Goal: Check status: Check status

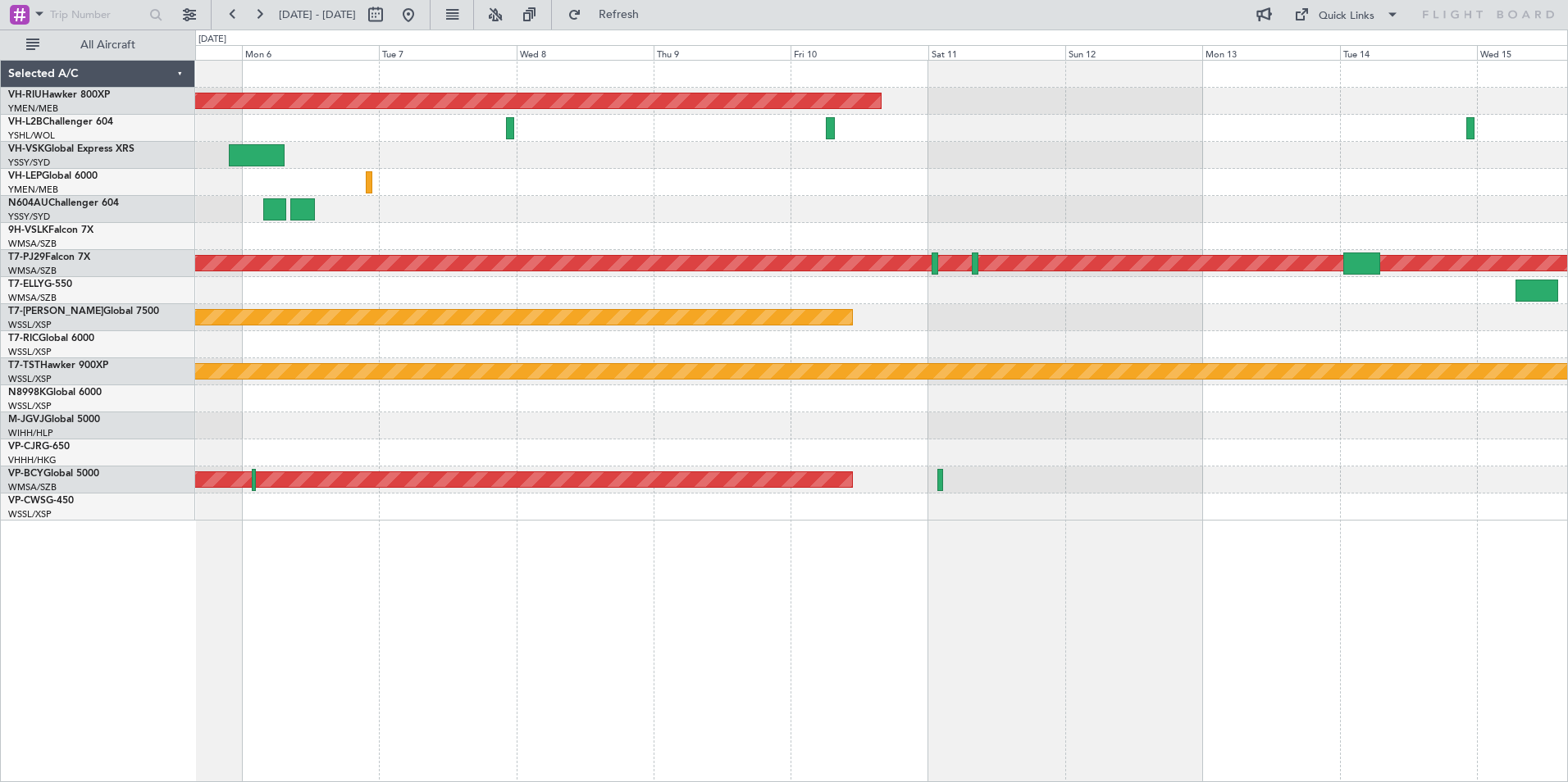
click at [360, 120] on div "Planned Maint [GEOGRAPHIC_DATA] ([GEOGRAPHIC_DATA]) Planned Maint [GEOGRAPHIC_D…" at bounding box center [881, 290] width 1372 height 460
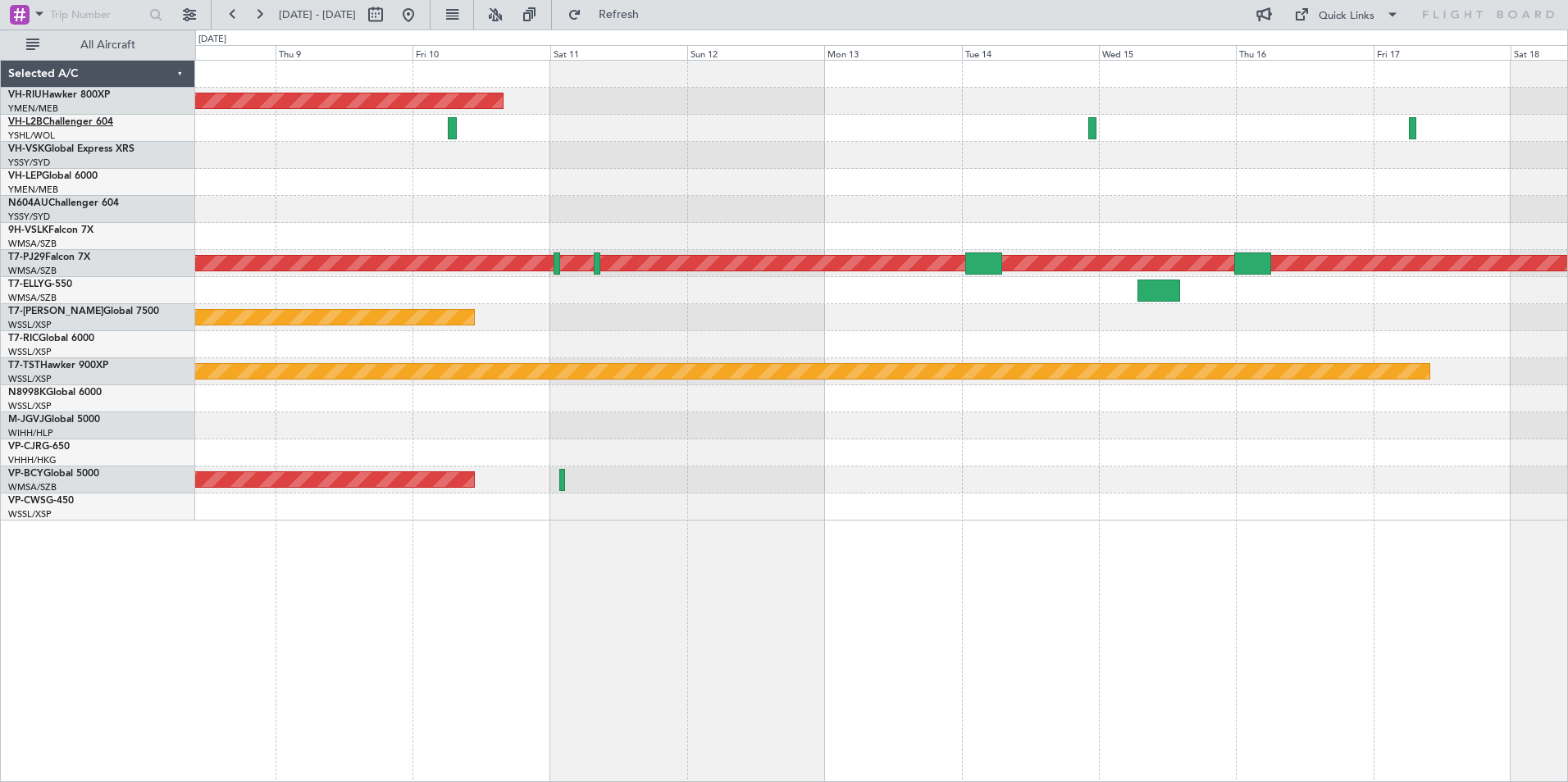
click at [67, 119] on link "VH-L2B Challenger 604" at bounding box center [61, 122] width 105 height 10
click at [914, 170] on div "Planned Maint [GEOGRAPHIC_DATA] ([GEOGRAPHIC_DATA]) Planned Maint [GEOGRAPHIC_D…" at bounding box center [881, 290] width 1372 height 460
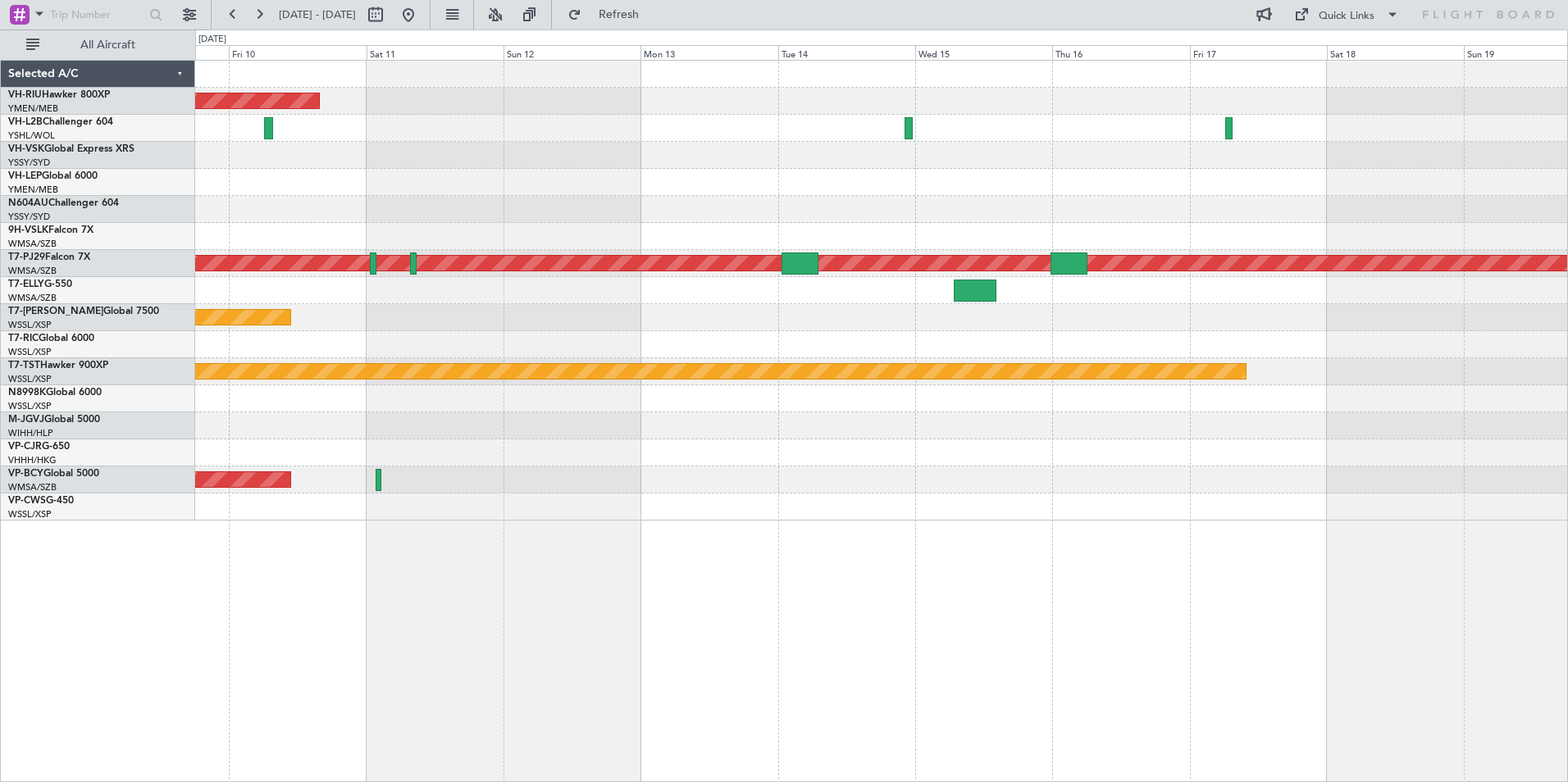
click at [364, 147] on div at bounding box center [881, 155] width 1372 height 27
click at [664, 202] on div "Planned Maint [GEOGRAPHIC_DATA] ([GEOGRAPHIC_DATA]) Planned Maint [GEOGRAPHIC_D…" at bounding box center [881, 290] width 1372 height 460
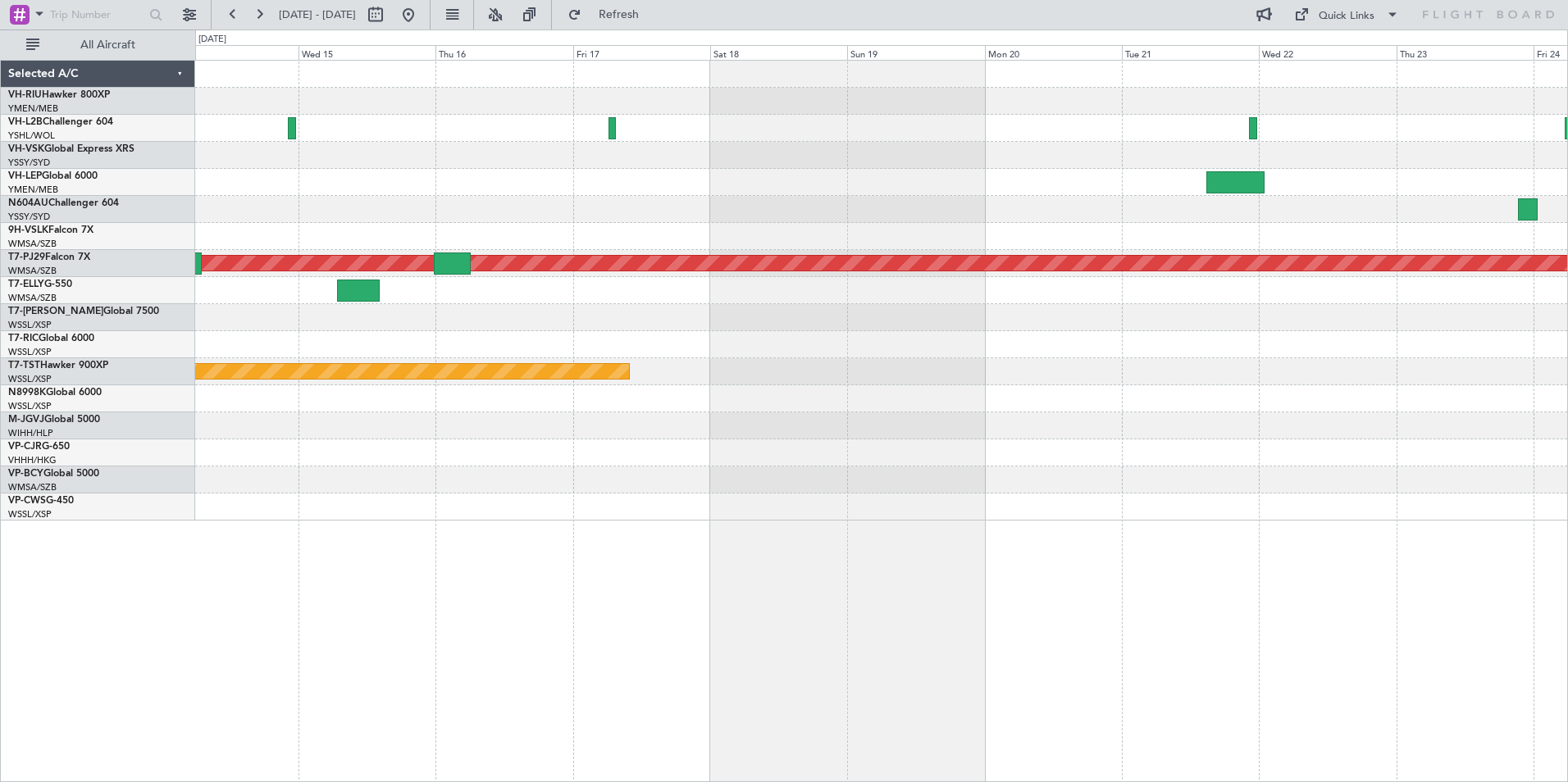
click at [838, 214] on div at bounding box center [881, 209] width 1372 height 27
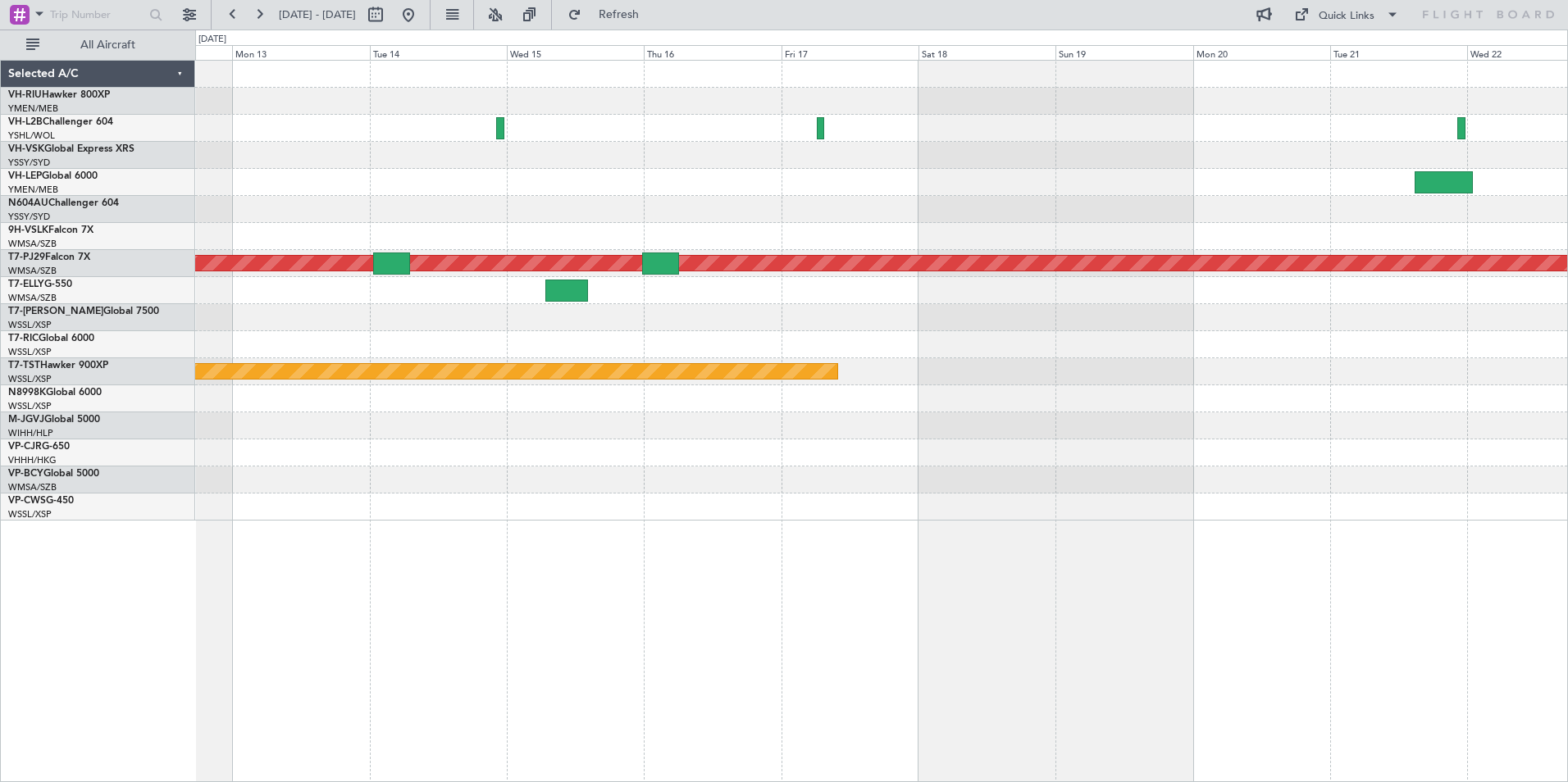
click at [1020, 252] on div "Planned Maint [GEOGRAPHIC_DATA] ([GEOGRAPHIC_DATA]) Planned Maint [GEOGRAPHIC_D…" at bounding box center [881, 290] width 1372 height 460
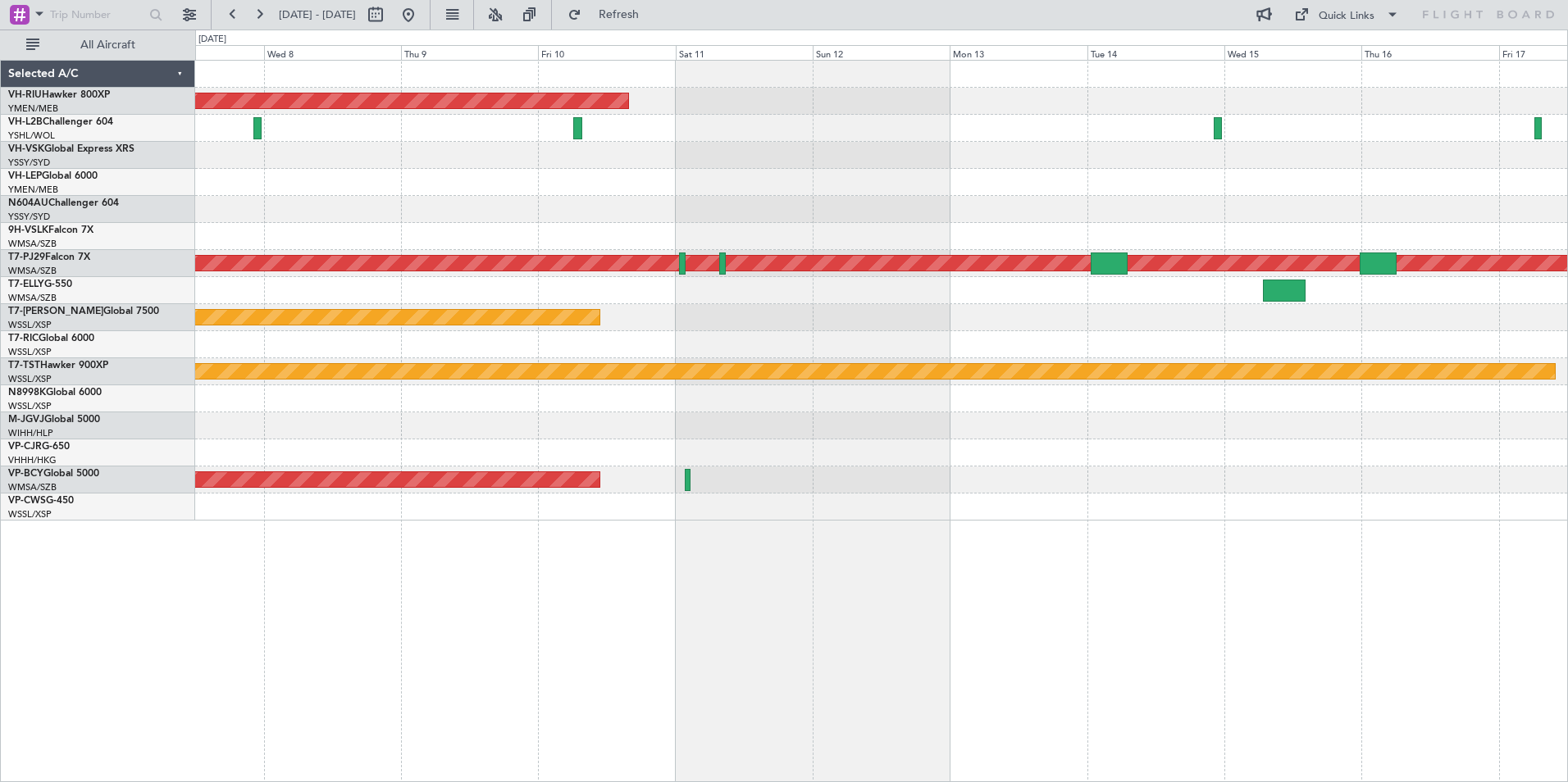
click at [953, 181] on div "Planned Maint [GEOGRAPHIC_DATA] ([GEOGRAPHIC_DATA]) Planned Maint [GEOGRAPHIC_D…" at bounding box center [881, 290] width 1372 height 460
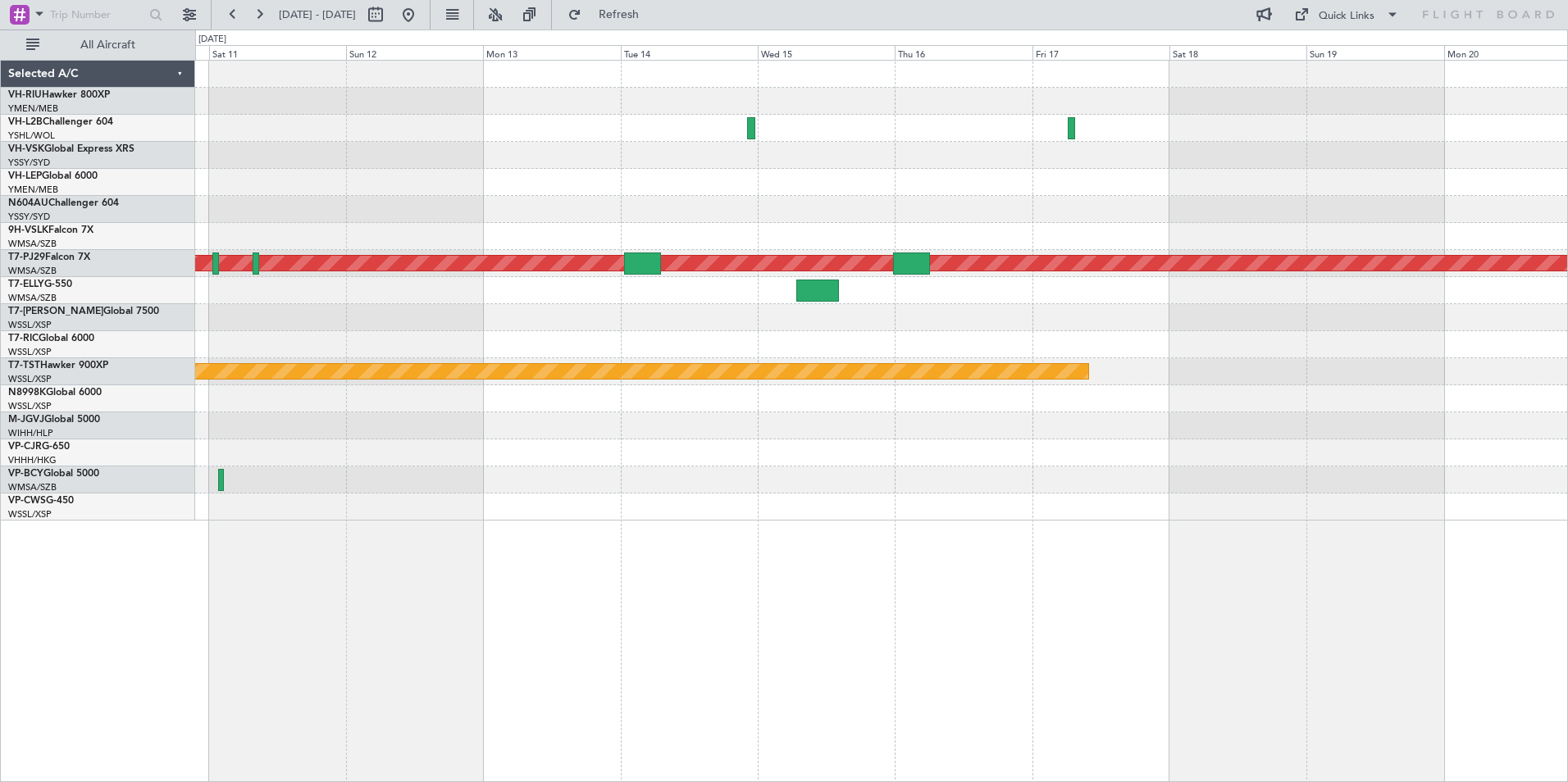
click at [966, 139] on div at bounding box center [881, 128] width 1372 height 27
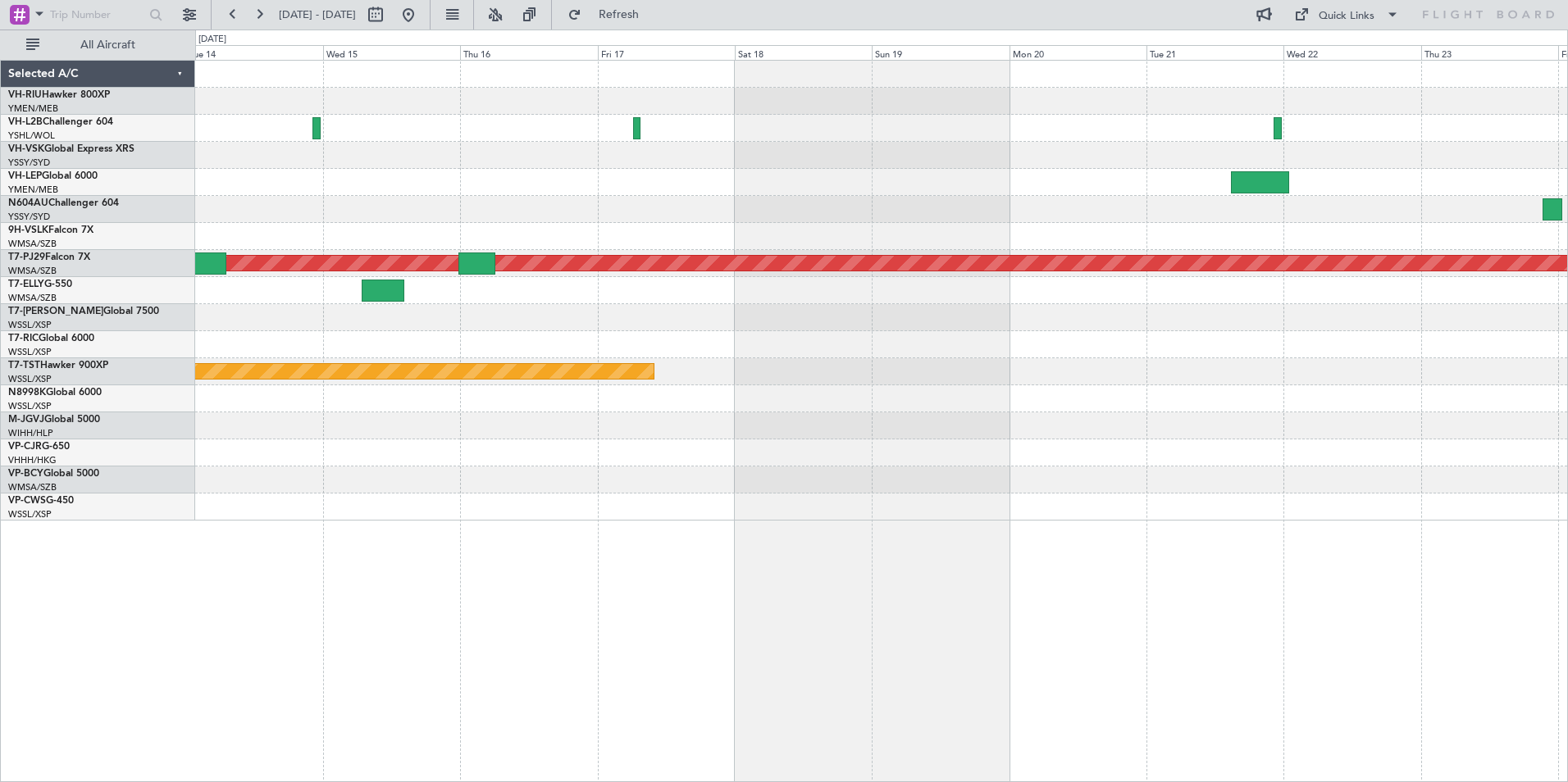
click at [856, 180] on div at bounding box center [881, 183] width 1372 height 27
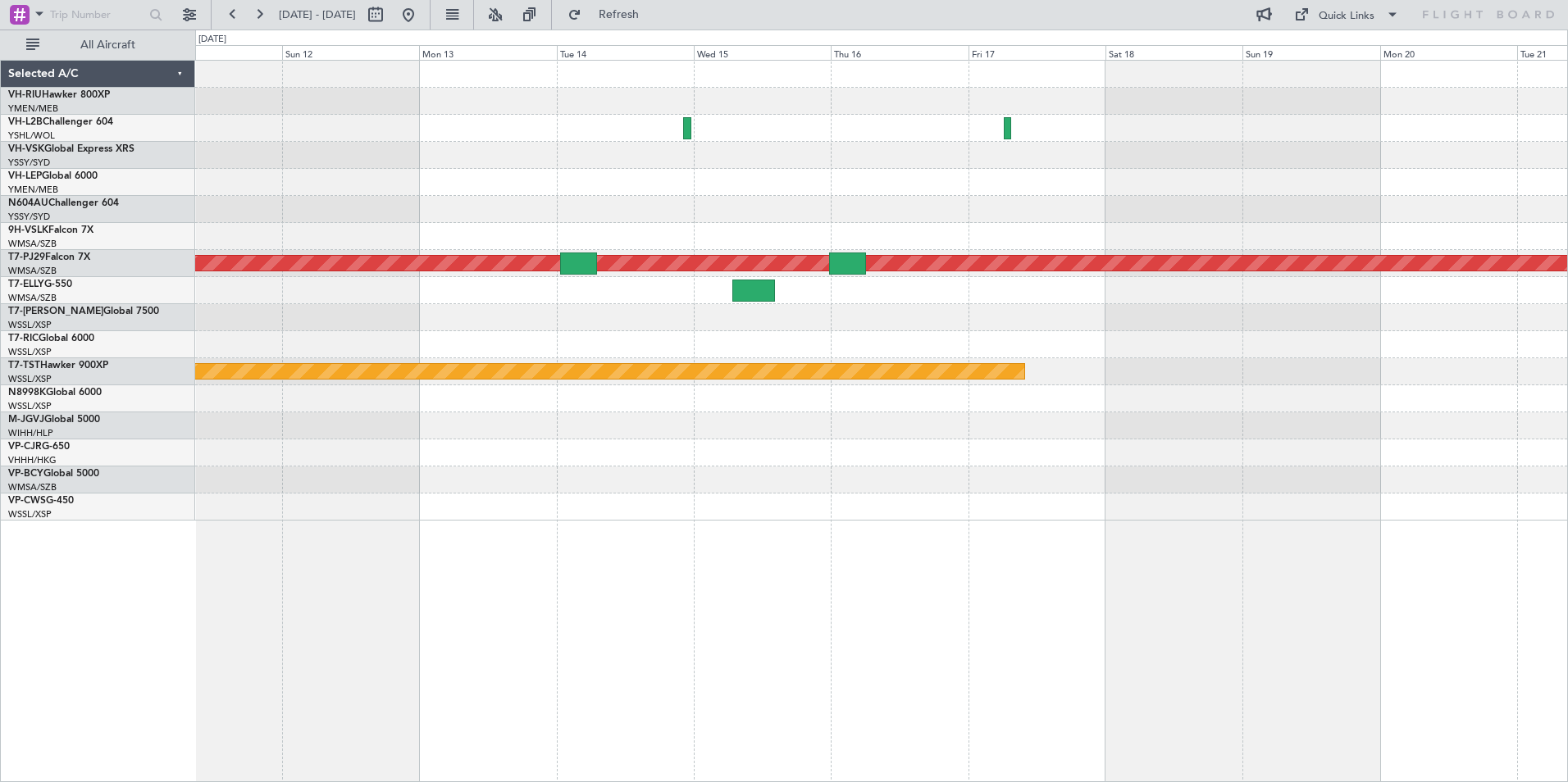
click at [626, 159] on div at bounding box center [881, 155] width 1372 height 27
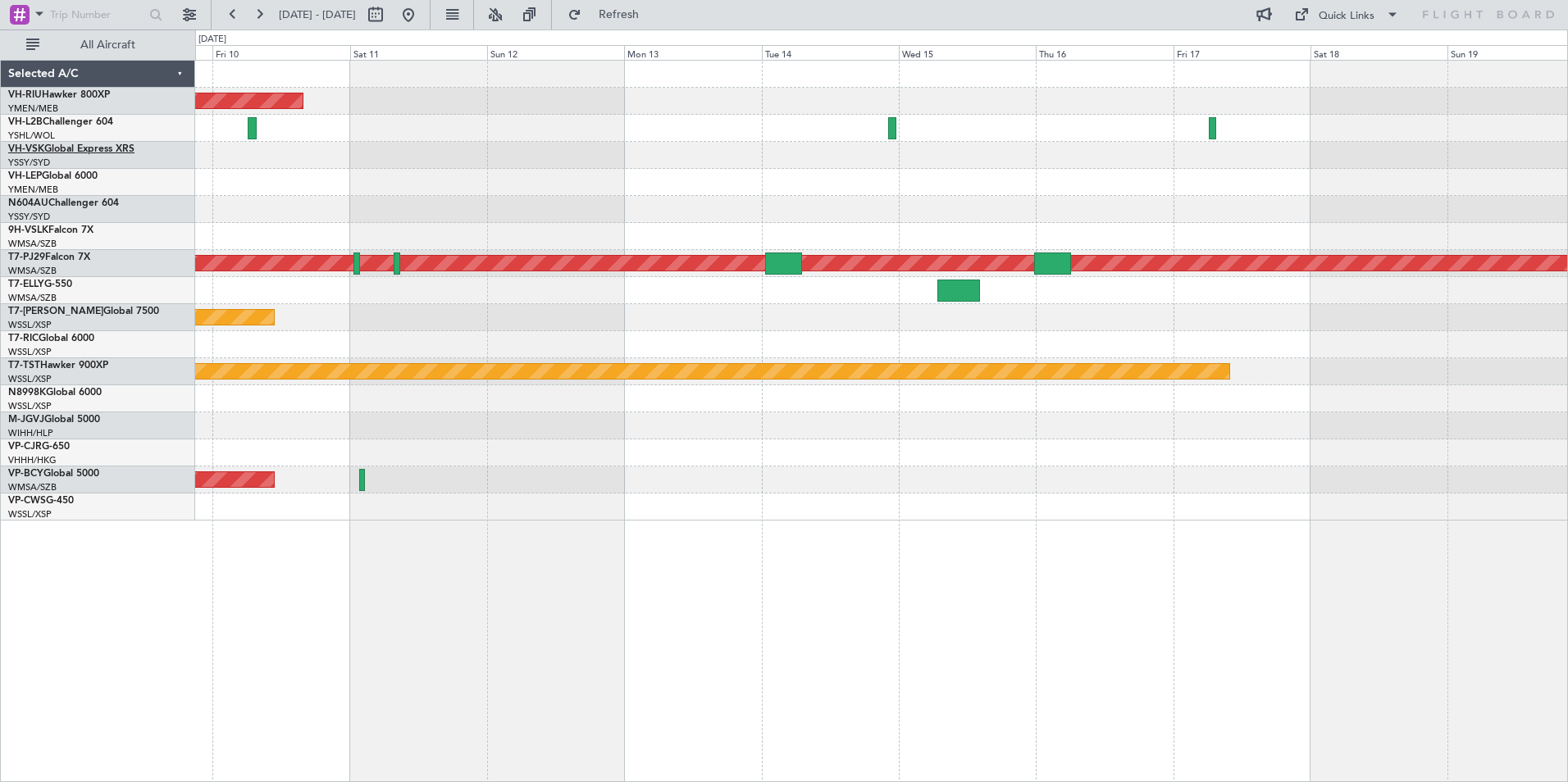
click at [57, 150] on link "VH-VSK Global Express XRS" at bounding box center [71, 149] width 127 height 10
